Goal: Information Seeking & Learning: Learn about a topic

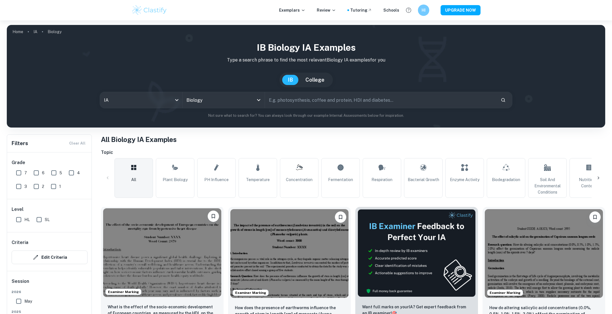
scroll to position [147, 0]
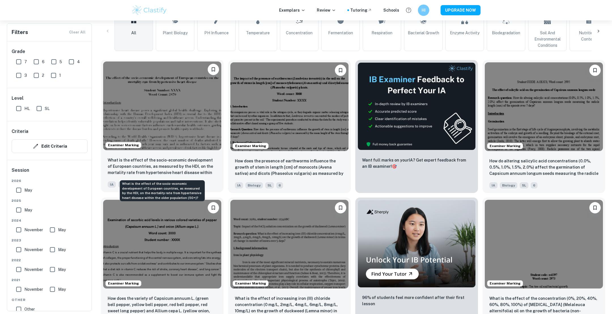
click at [204, 175] on p "What is the effect of the socio-economic development of European countries, as …" at bounding box center [162, 166] width 109 height 19
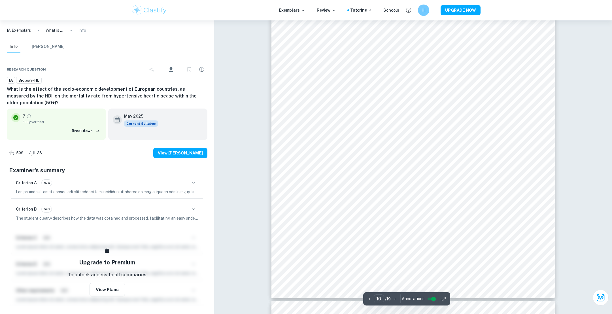
scroll to position [3894, 0]
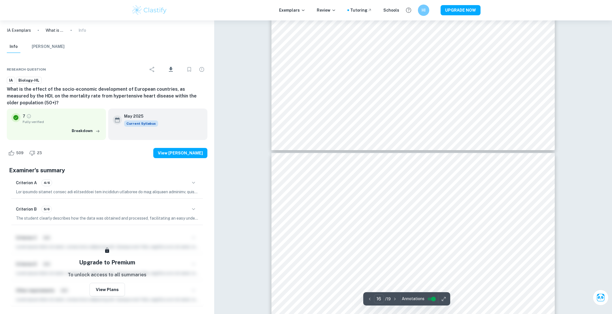
type input "15"
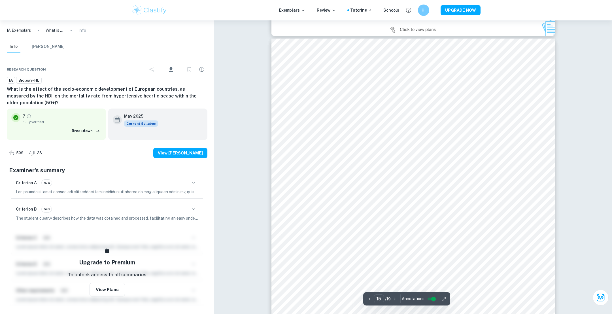
scroll to position [5811, 0]
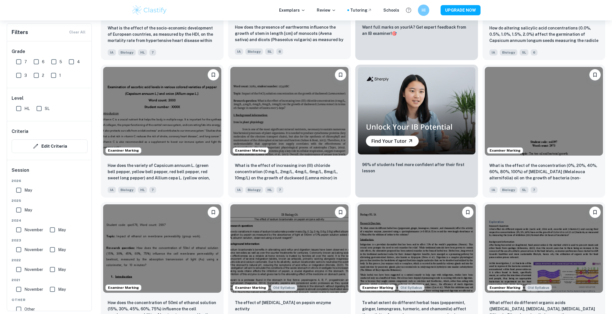
scroll to position [299, 0]
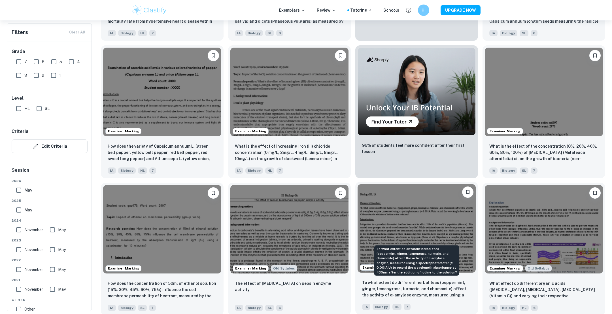
click at [433, 289] on p "To what extent do different herbal teas (peppermint, ginger, lemongrass, turmer…" at bounding box center [416, 288] width 109 height 19
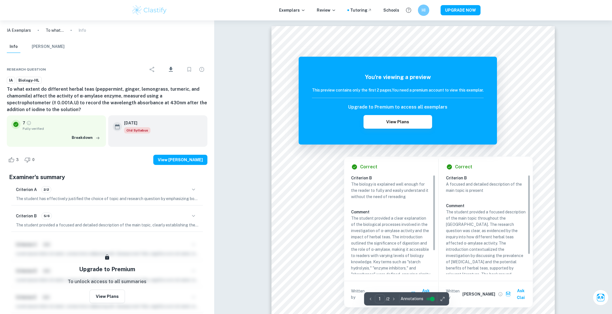
scroll to position [30, 0]
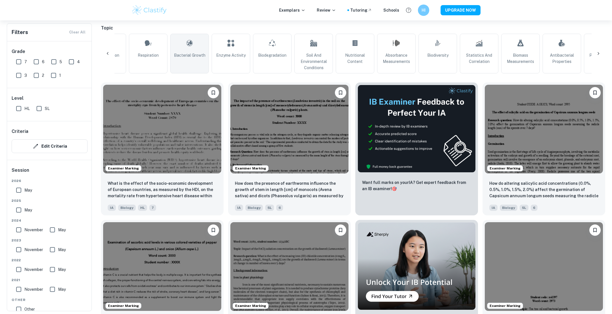
scroll to position [0, 306]
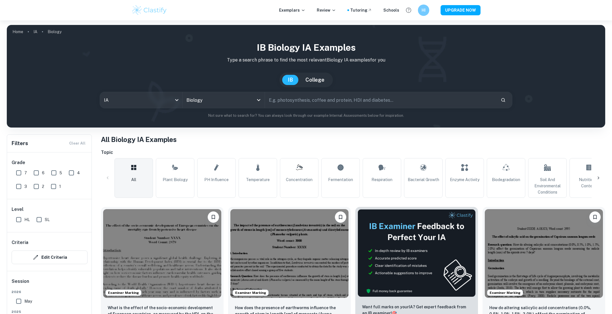
scroll to position [124, 0]
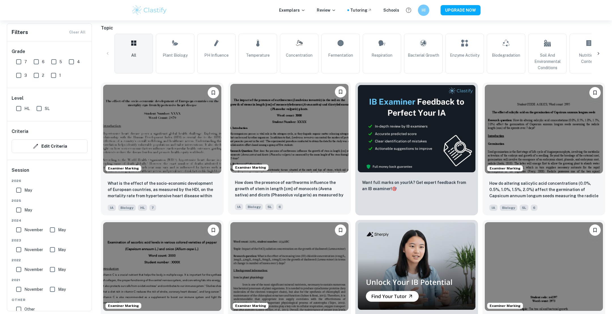
click at [262, 110] on img at bounding box center [289, 128] width 118 height 89
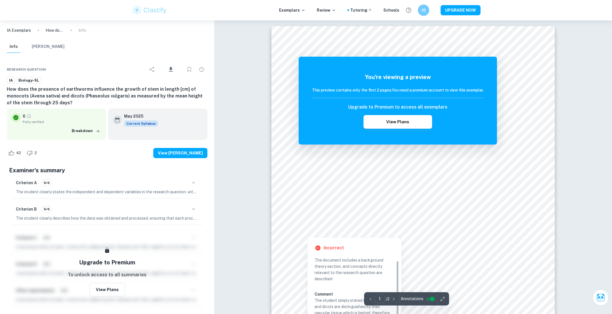
scroll to position [8, 0]
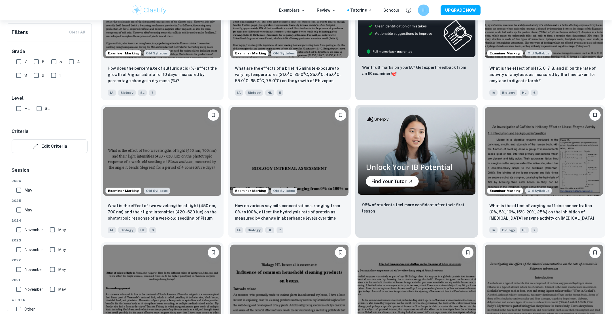
scroll to position [1082, 0]
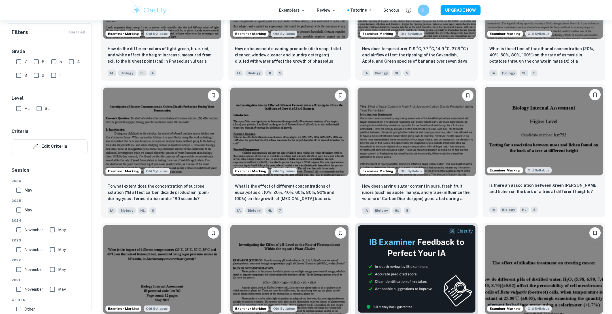
click at [500, 112] on img at bounding box center [543, 131] width 118 height 89
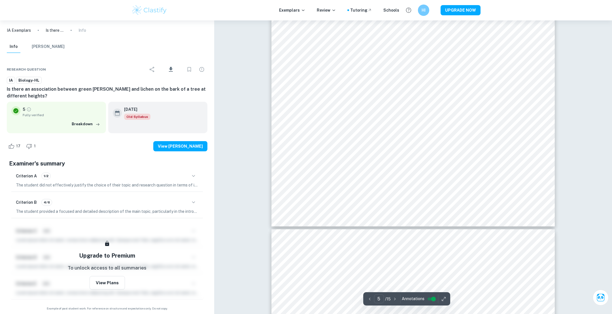
scroll to position [1901, 0]
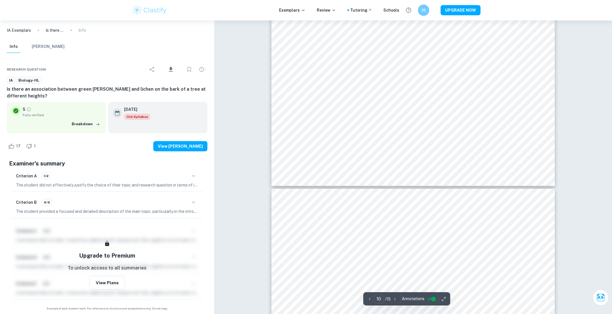
type input "11"
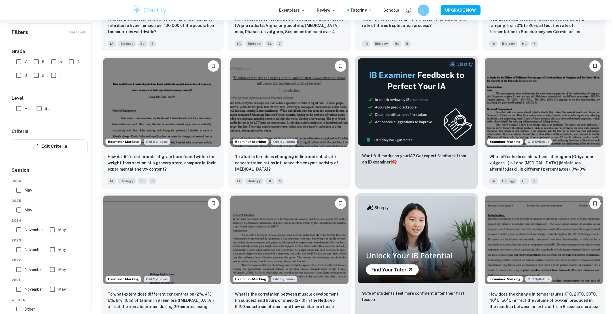
scroll to position [2898, 0]
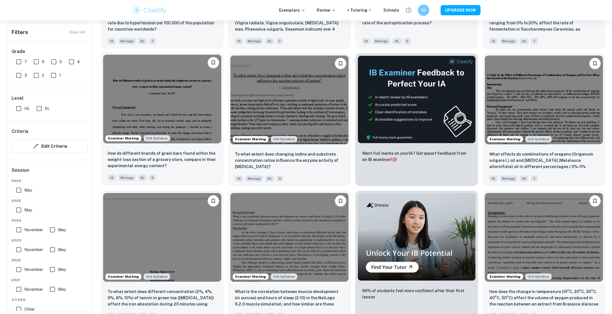
click at [203, 97] on img at bounding box center [162, 99] width 118 height 89
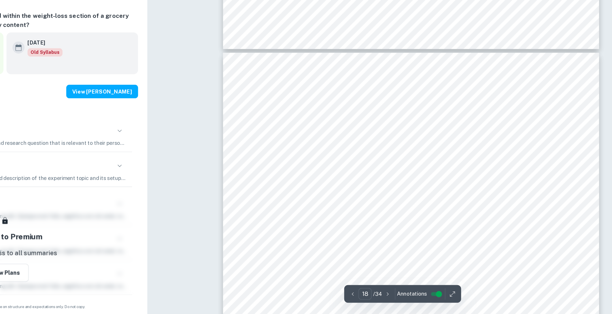
scroll to position [6366, 0]
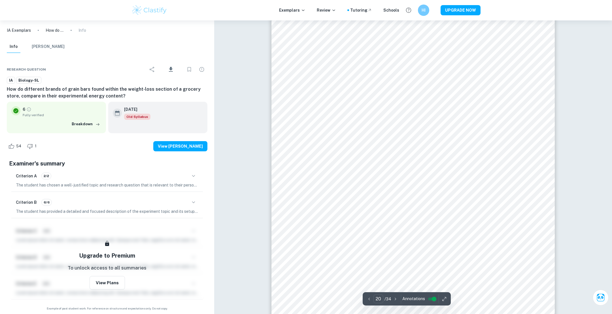
type input "21"
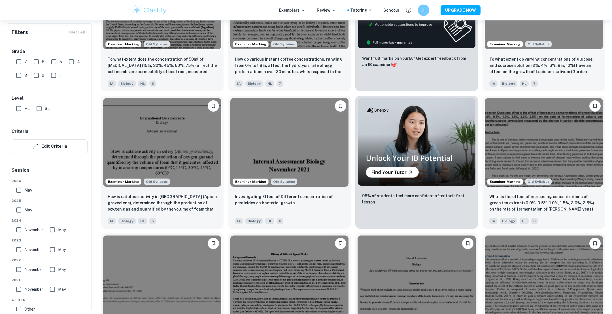
scroll to position [5301, 0]
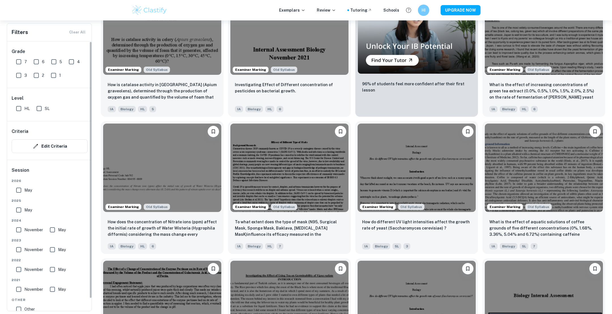
click at [20, 108] on input "HL" at bounding box center [18, 108] width 11 height 11
checkbox input "true"
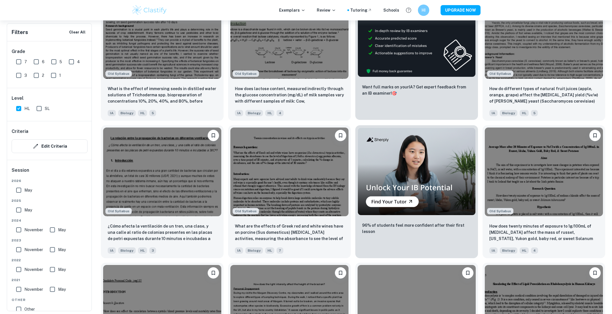
scroll to position [7470, 0]
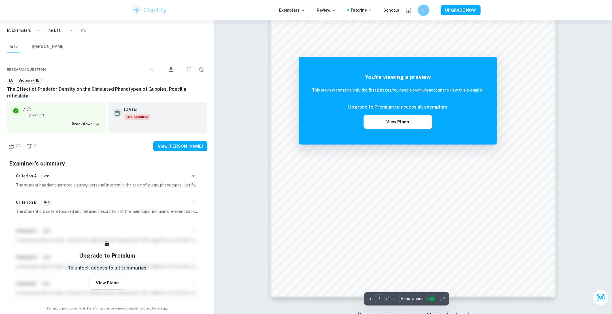
scroll to position [535, 0]
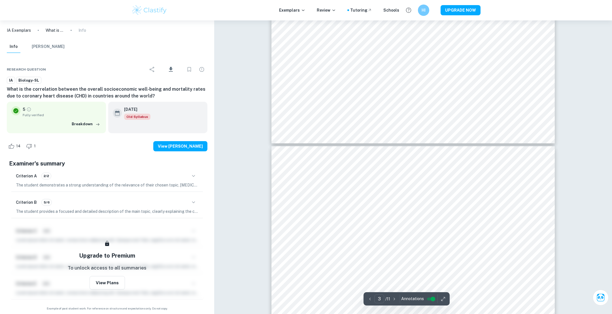
scroll to position [557, 0]
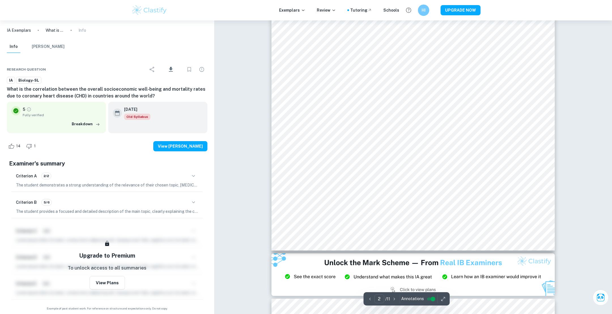
type input "1"
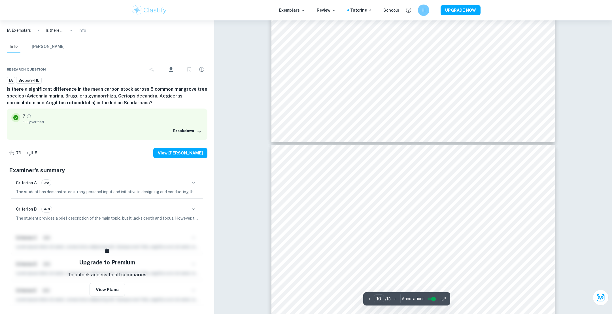
scroll to position [3645, 0]
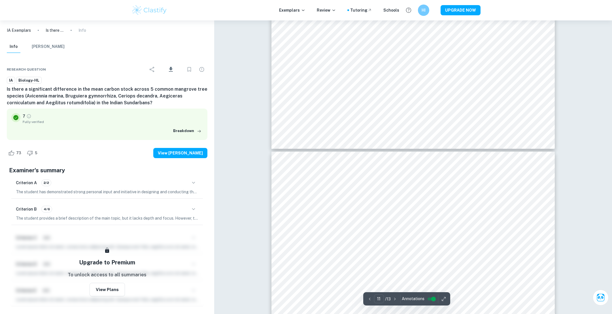
type input "12"
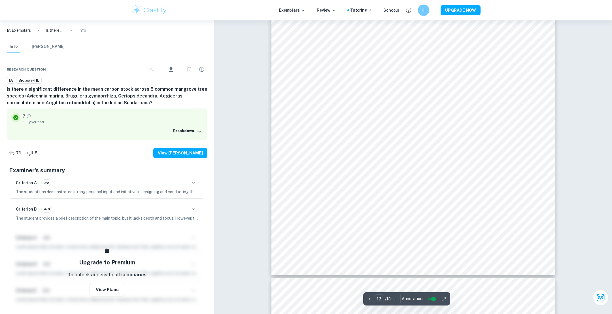
scroll to position [4839, 0]
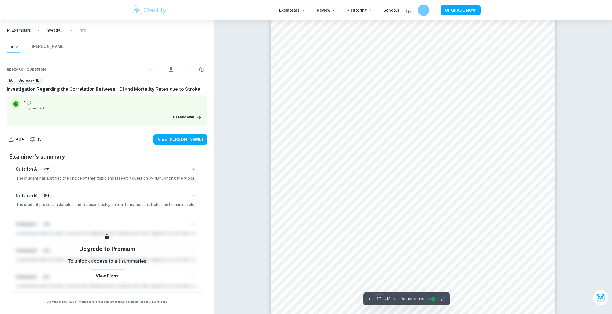
scroll to position [3623, 0]
type input "9"
